Goal: Task Accomplishment & Management: Complete application form

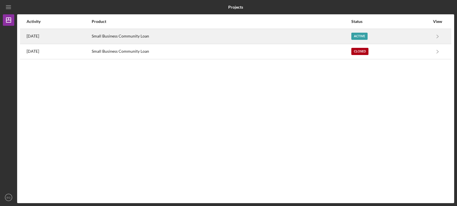
click at [368, 35] on div "Active" at bounding box center [360, 36] width 16 height 7
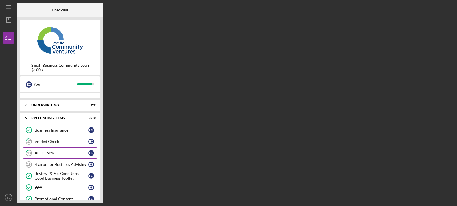
scroll to position [29, 0]
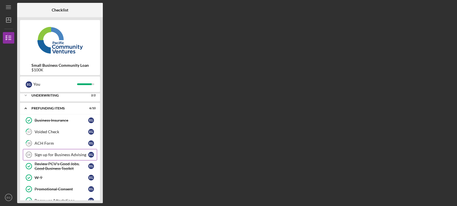
click at [69, 154] on div "Sign up for Business Advising" at bounding box center [62, 154] width 54 height 5
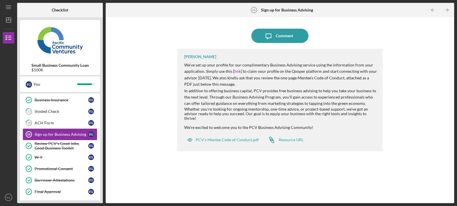
scroll to position [58, 0]
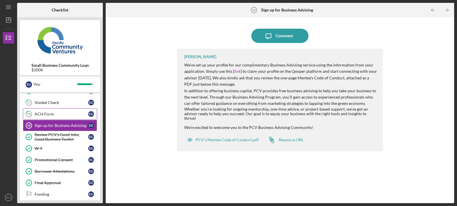
click at [49, 115] on div "ACH Form" at bounding box center [62, 113] width 54 height 5
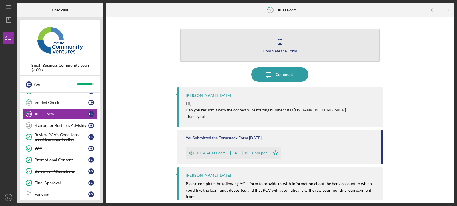
click at [284, 52] on div "Complete the Form" at bounding box center [280, 51] width 35 height 4
click at [294, 51] on button "Complete the Form Form" at bounding box center [280, 45] width 200 height 33
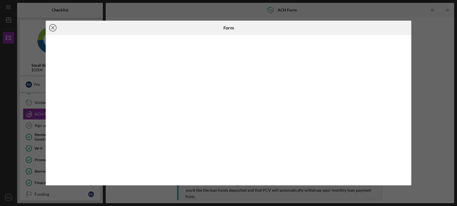
click at [52, 27] on line at bounding box center [52, 27] width 3 height 3
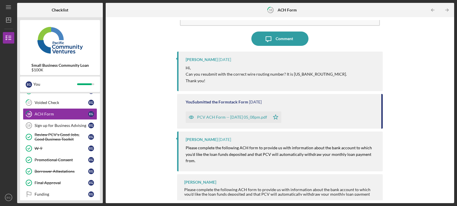
scroll to position [38, 0]
